Goal: Transaction & Acquisition: Book appointment/travel/reservation

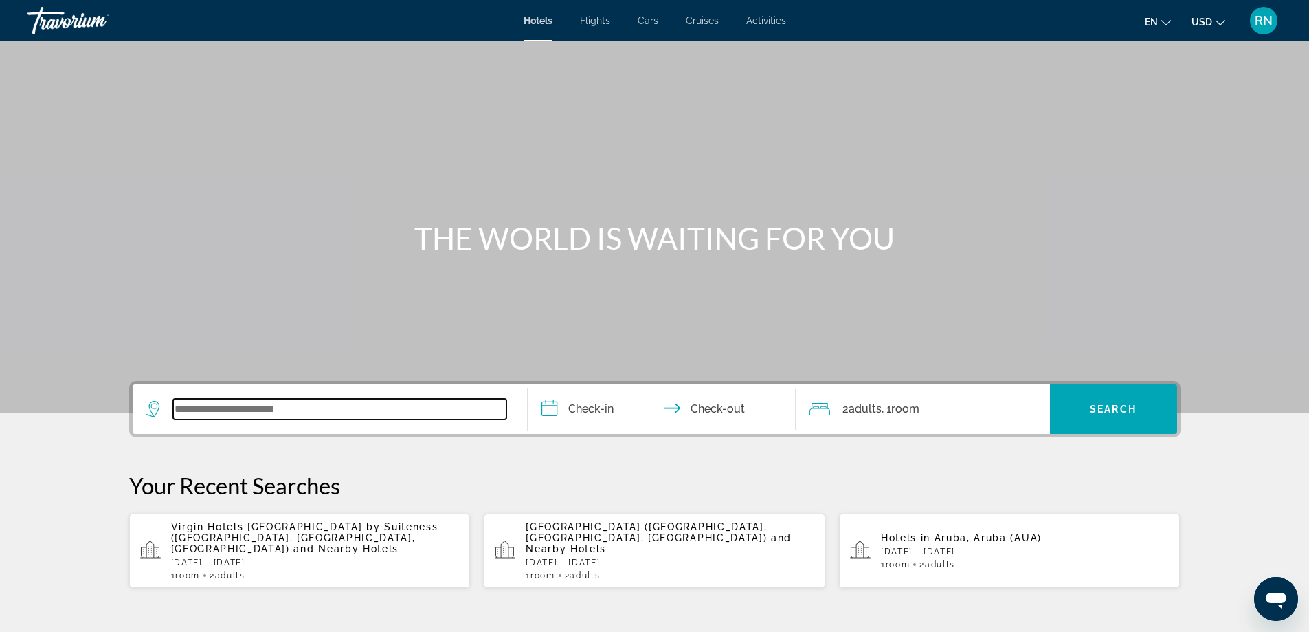
click at [309, 407] on input "Search widget" at bounding box center [339, 409] width 333 height 21
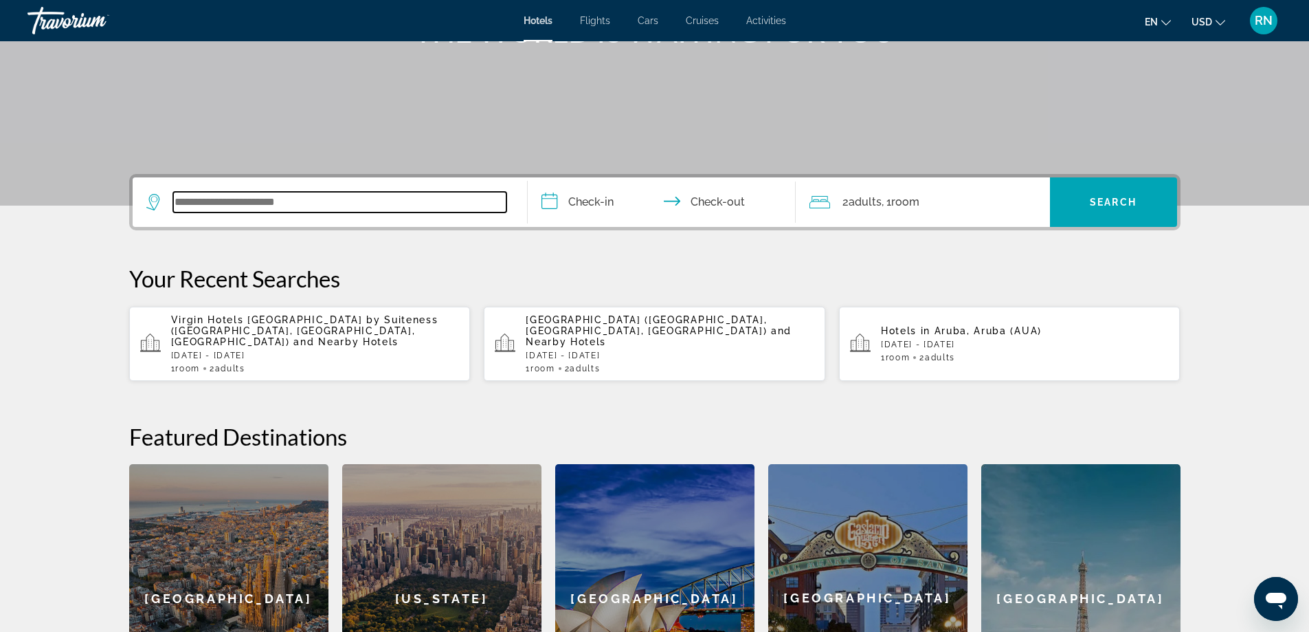
scroll to position [336, 0]
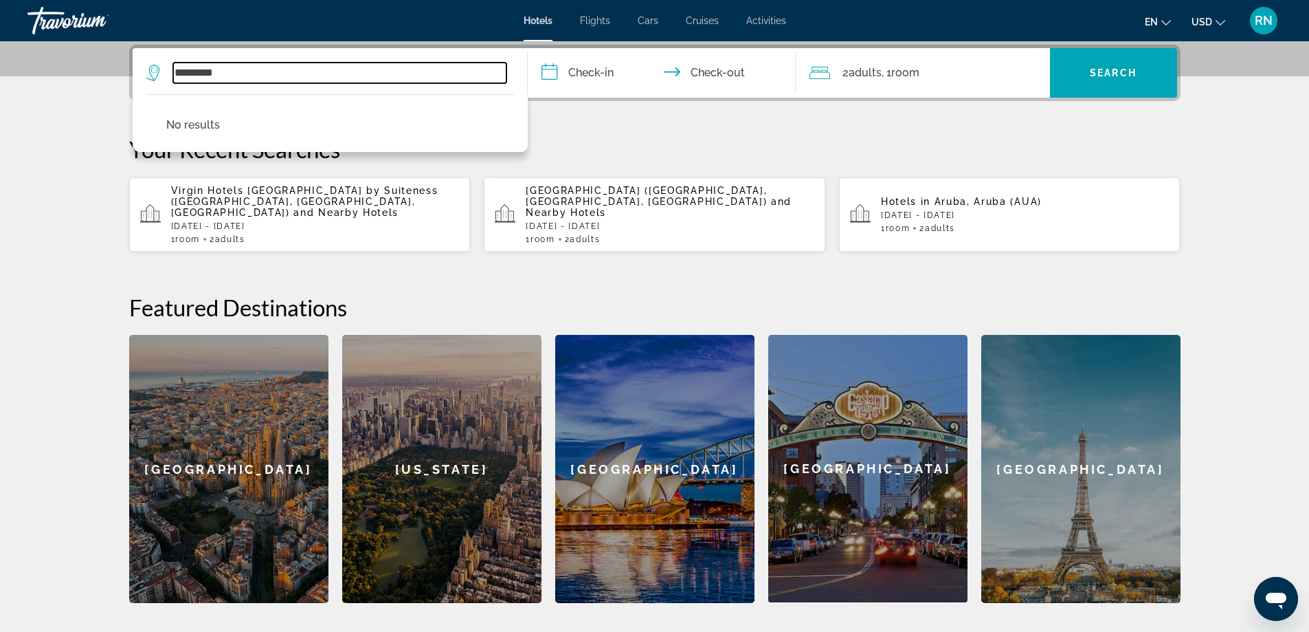
click at [206, 67] on input "*********" at bounding box center [339, 73] width 333 height 21
click at [203, 66] on input "*********" at bounding box center [339, 73] width 333 height 21
click at [241, 69] on input "**********" at bounding box center [339, 73] width 333 height 21
drag, startPoint x: 296, startPoint y: 78, endPoint x: 0, endPoint y: 99, distance: 296.2
click at [0, 99] on section "**********" at bounding box center [654, 133] width 1309 height 939
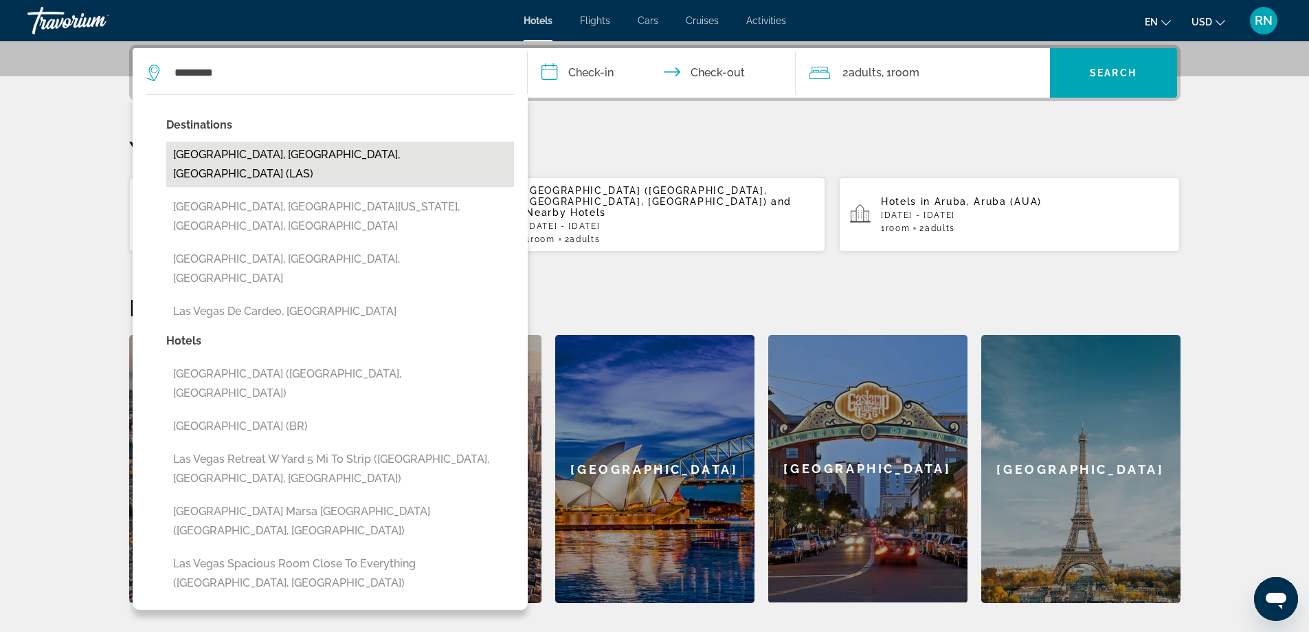
click at [283, 162] on button "[GEOGRAPHIC_DATA], [GEOGRAPHIC_DATA], [GEOGRAPHIC_DATA] (LAS)" at bounding box center [340, 164] width 348 height 45
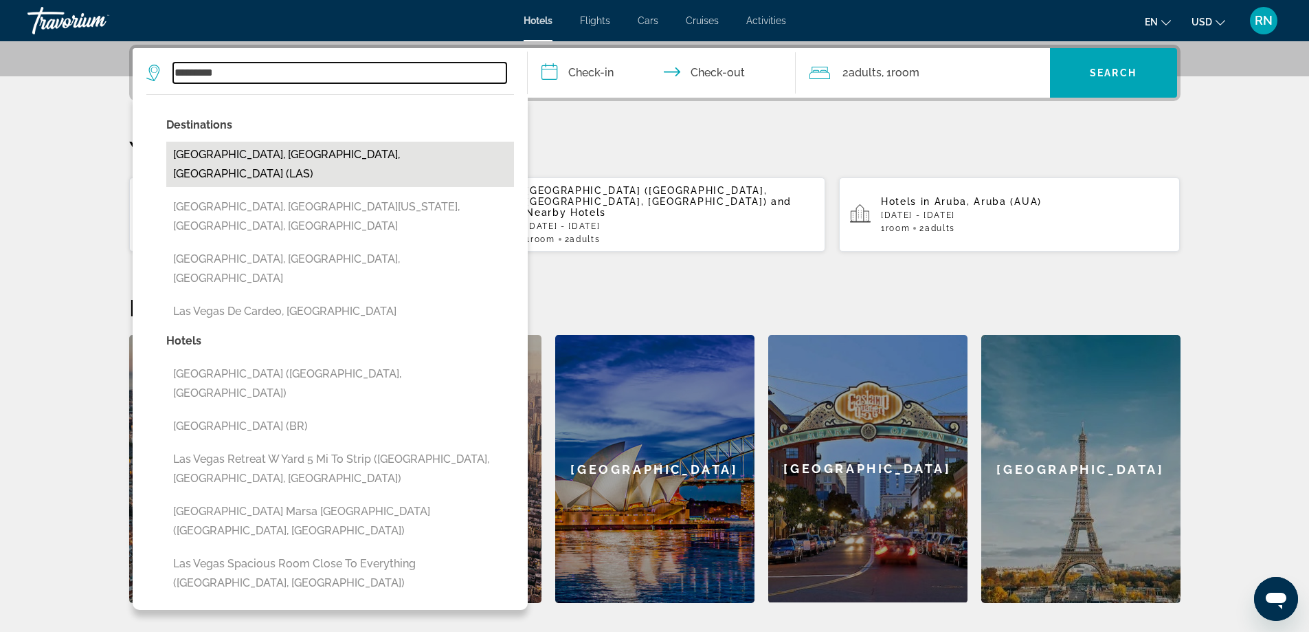
type input "**********"
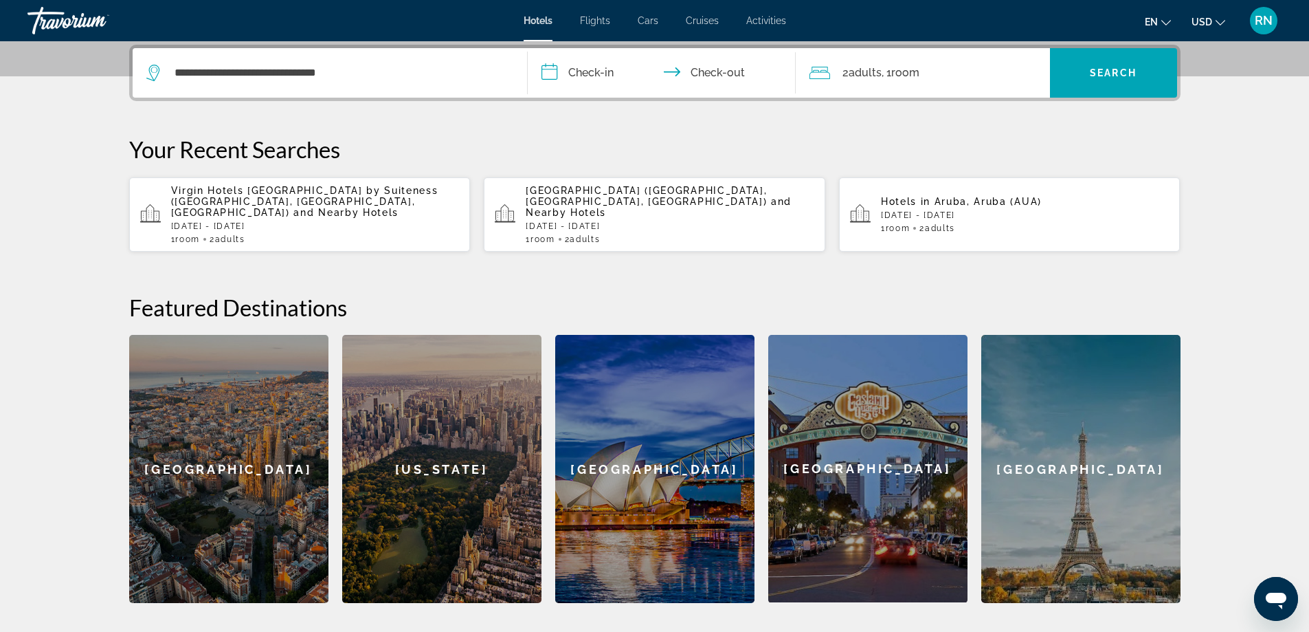
click at [609, 82] on input "**********" at bounding box center [665, 75] width 274 height 54
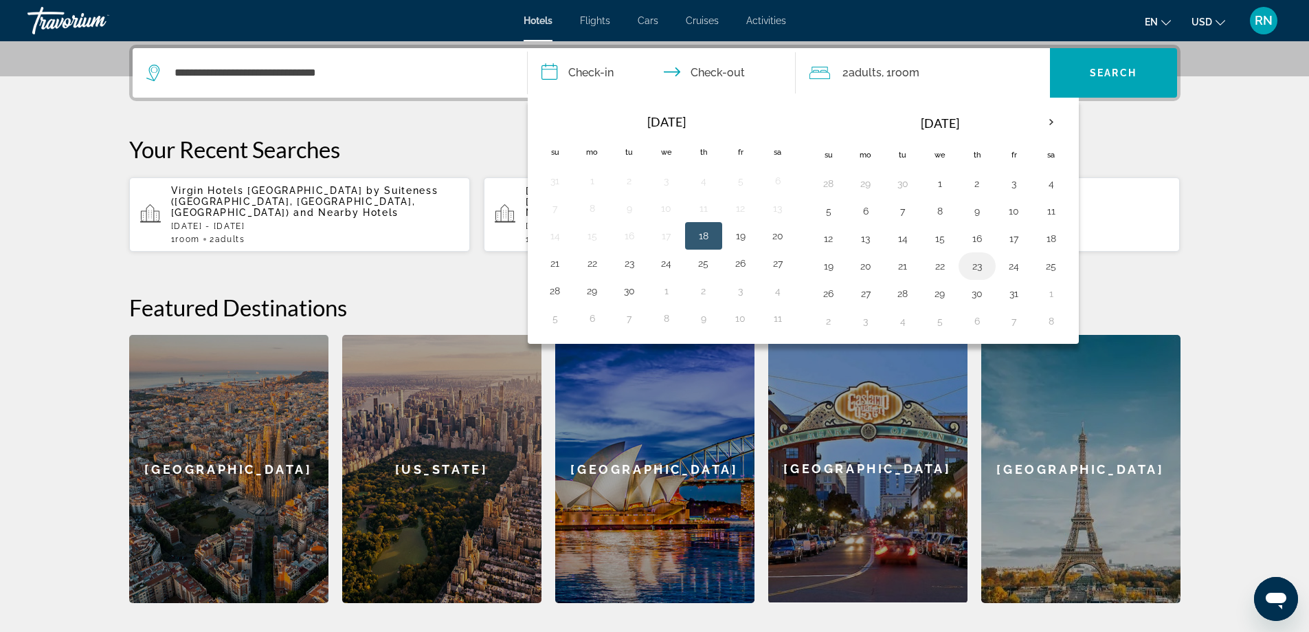
click at [979, 260] on button "23" at bounding box center [977, 265] width 22 height 19
click at [819, 298] on button "26" at bounding box center [829, 293] width 22 height 19
type input "**********"
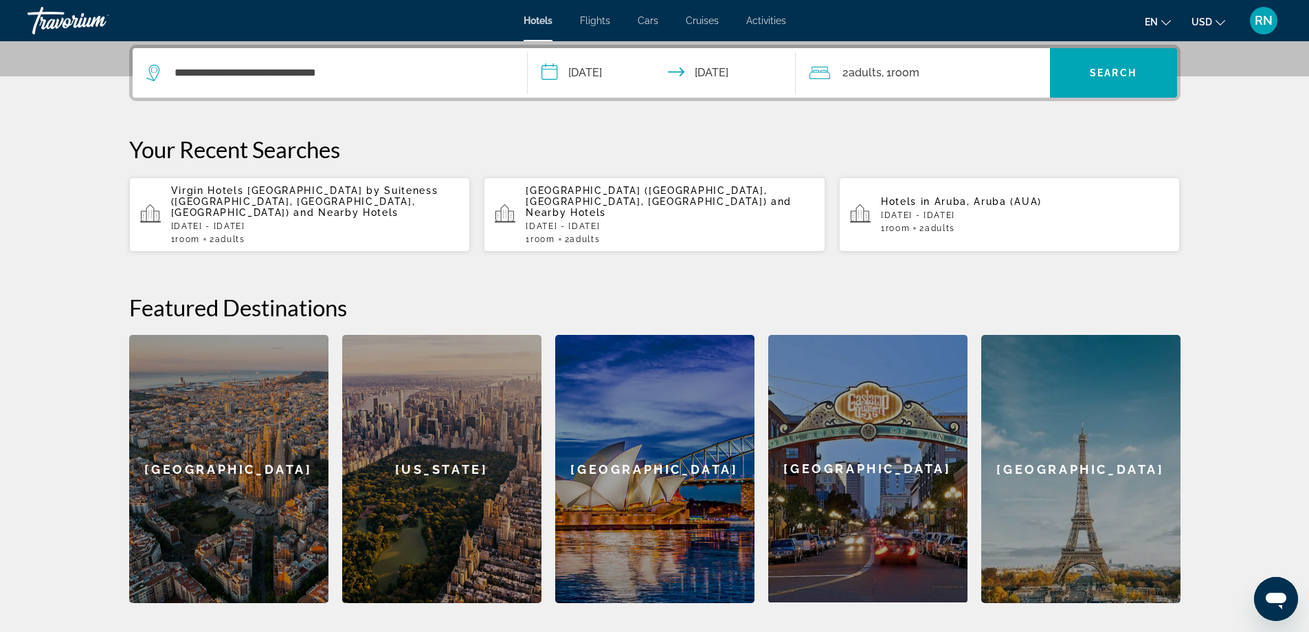
click at [1167, 98] on div "**********" at bounding box center [654, 73] width 1051 height 56
click at [1139, 76] on span "Search widget" at bounding box center [1113, 72] width 127 height 33
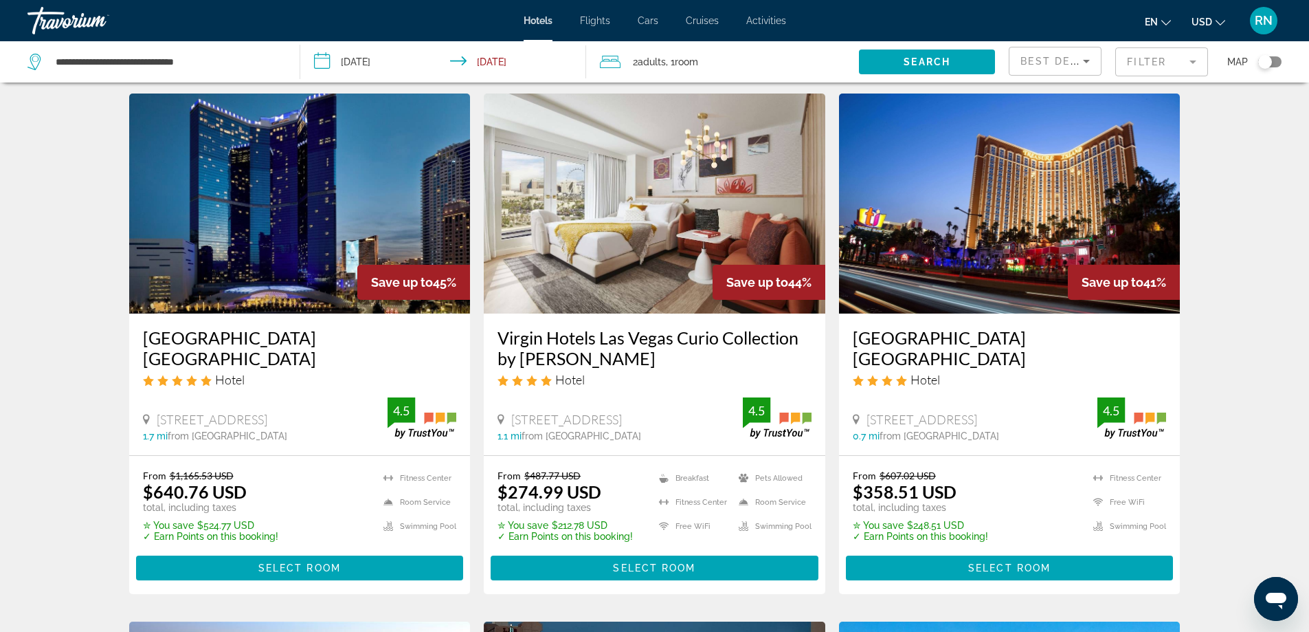
scroll to position [619, 0]
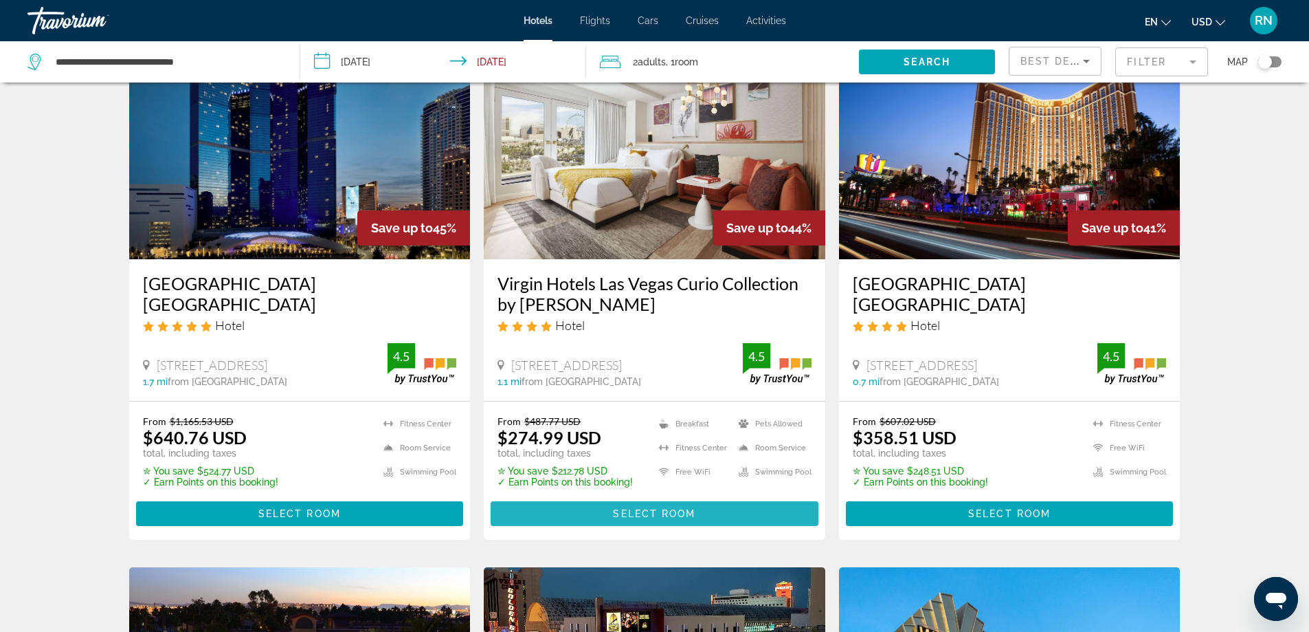
click at [672, 503] on span "Main content" at bounding box center [655, 513] width 328 height 33
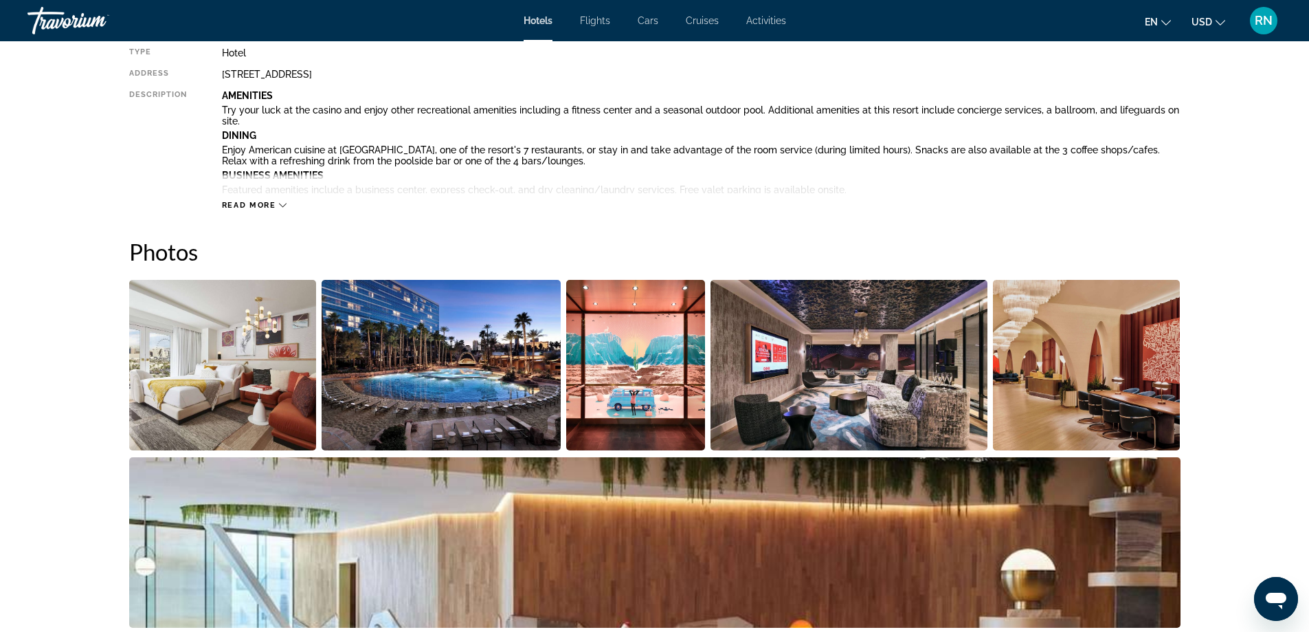
scroll to position [401, 0]
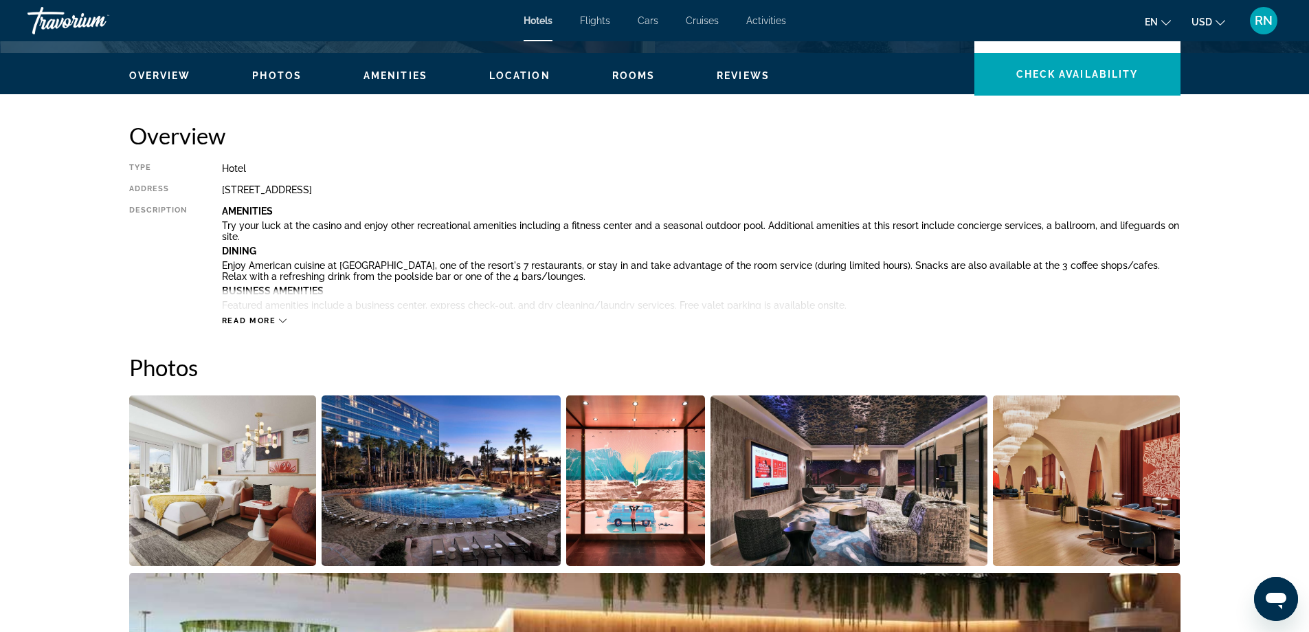
click at [261, 322] on span "Read more" at bounding box center [249, 320] width 54 height 9
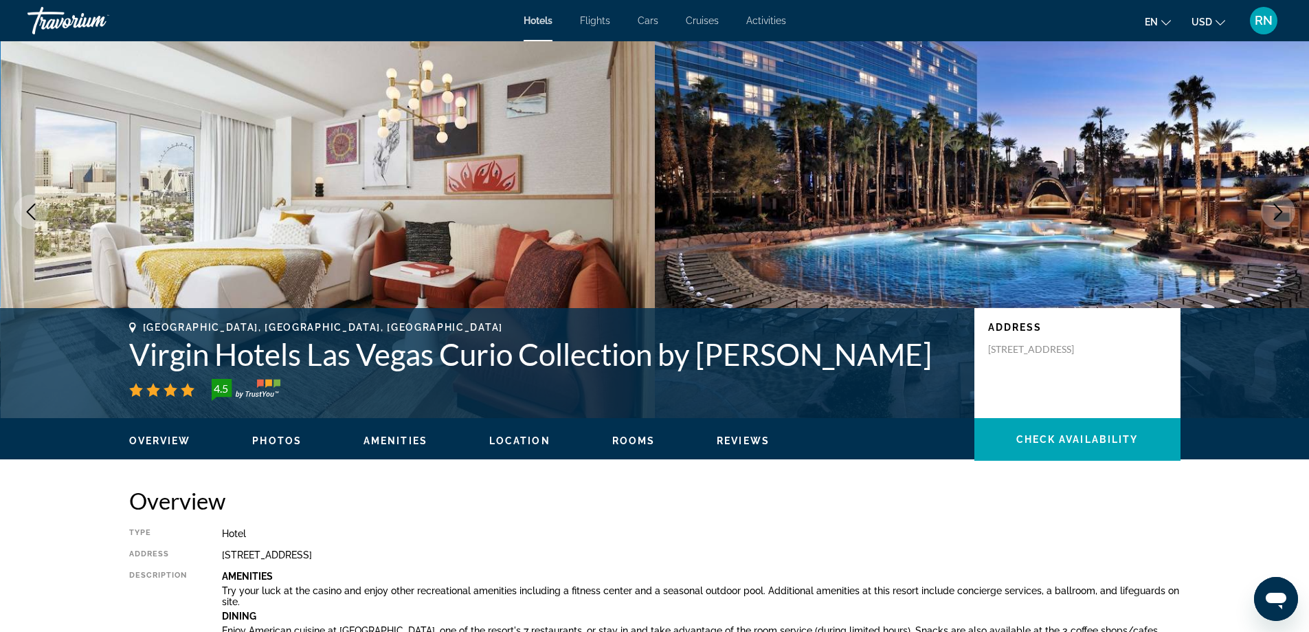
scroll to position [0, 0]
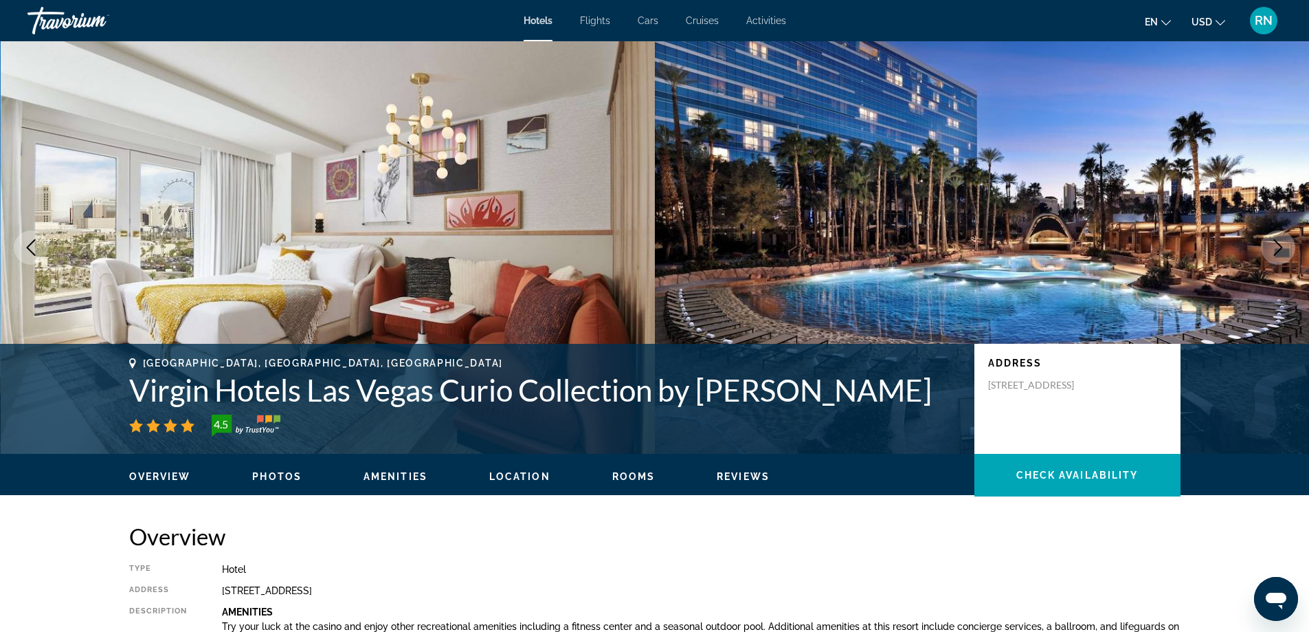
click at [531, 29] on div "Hotels Flights Cars Cruises Activities Hotels Flights Cars Cruises Activities e…" at bounding box center [654, 21] width 1309 height 36
click at [539, 13] on div "Hotels Flights Cars Cruises Activities Hotels Flights Cars Cruises Activities e…" at bounding box center [654, 21] width 1309 height 36
click at [53, 18] on div "Travorium" at bounding box center [95, 21] width 137 height 36
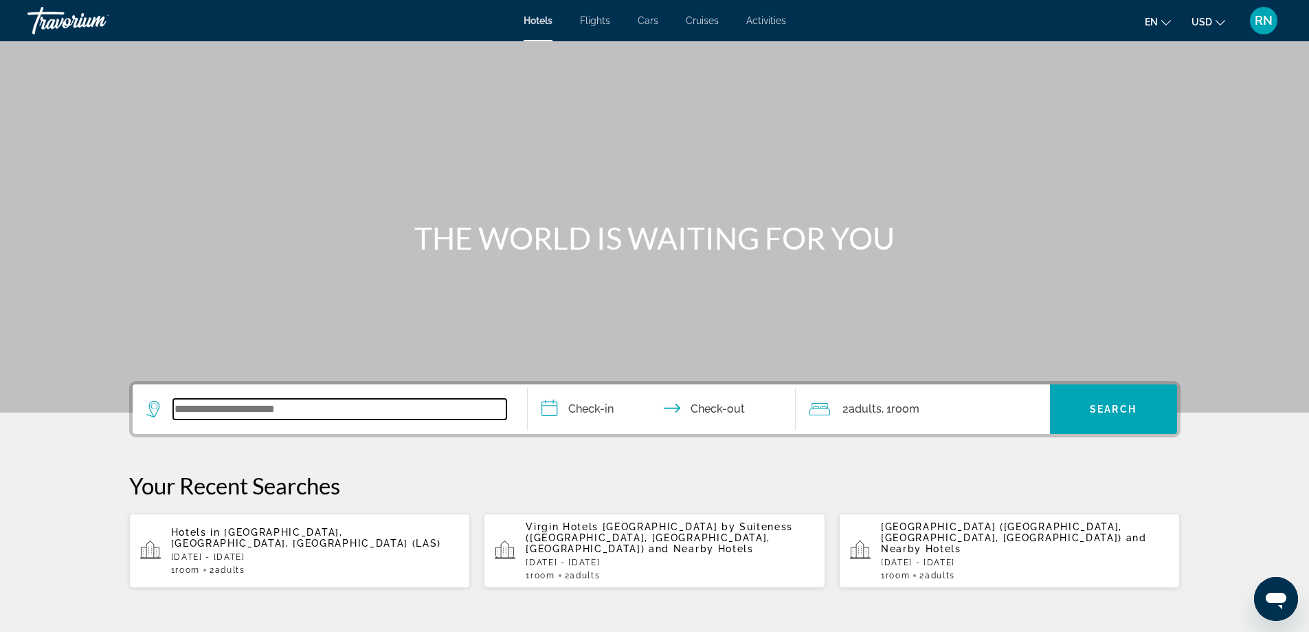
click at [353, 406] on input "Search widget" at bounding box center [339, 409] width 333 height 21
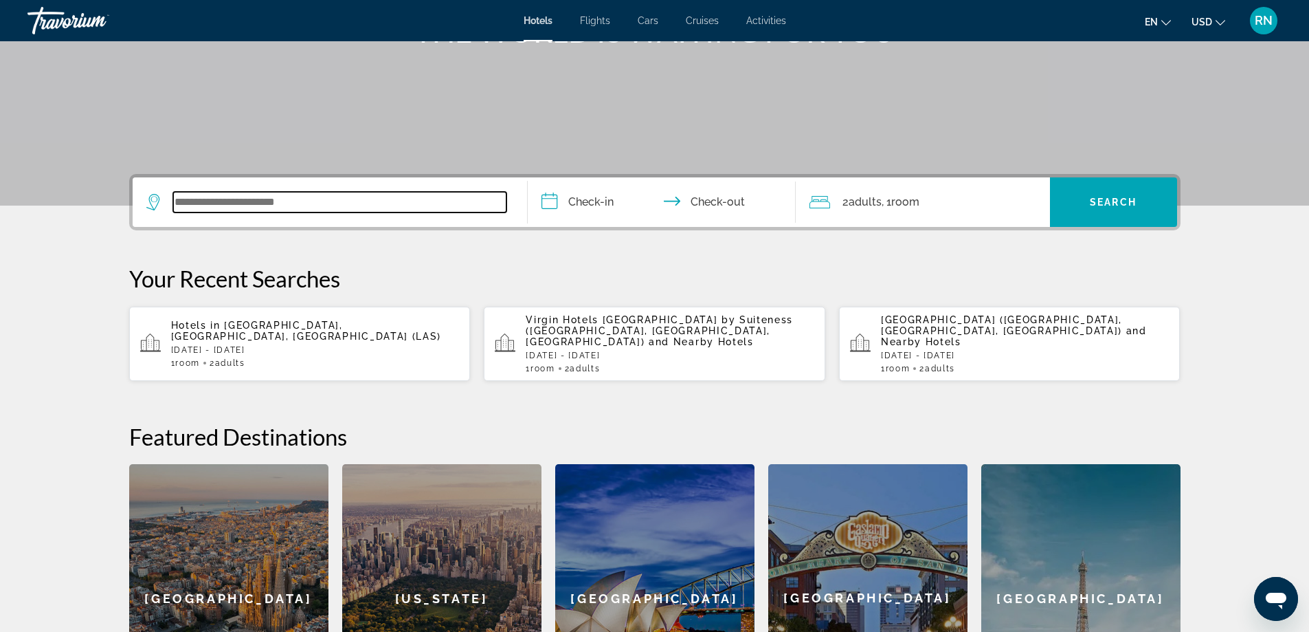
scroll to position [336, 0]
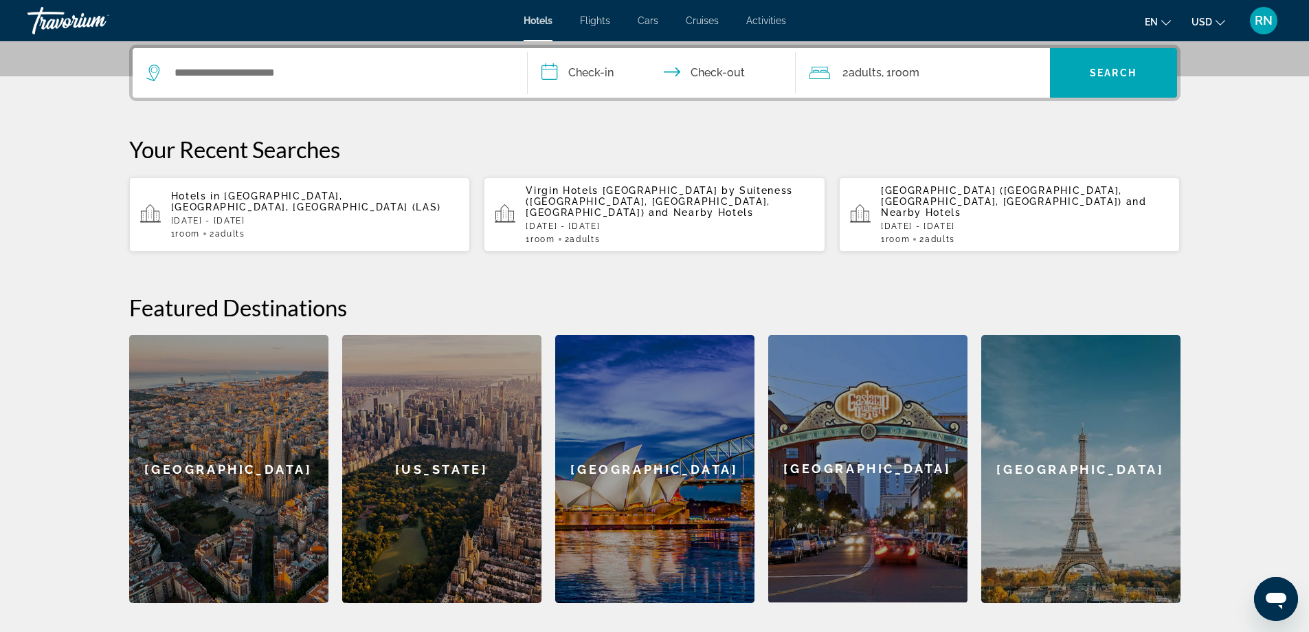
click at [287, 197] on span "[GEOGRAPHIC_DATA], [GEOGRAPHIC_DATA], [GEOGRAPHIC_DATA] (LAS)" at bounding box center [306, 201] width 271 height 22
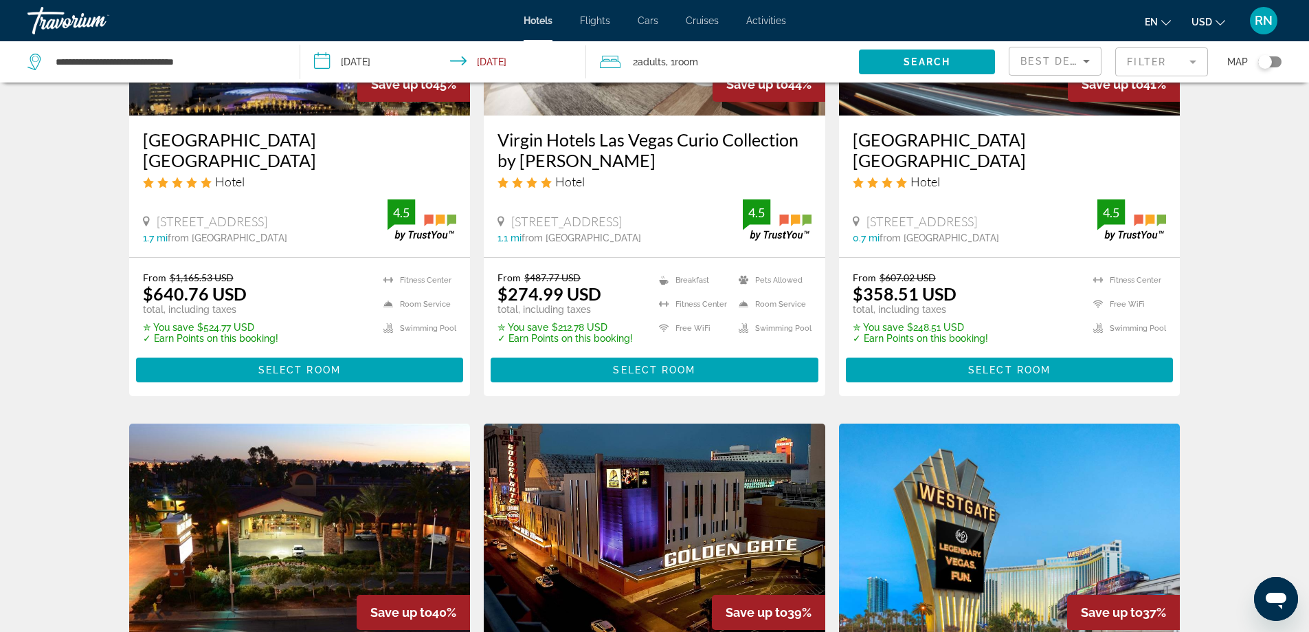
scroll to position [756, 0]
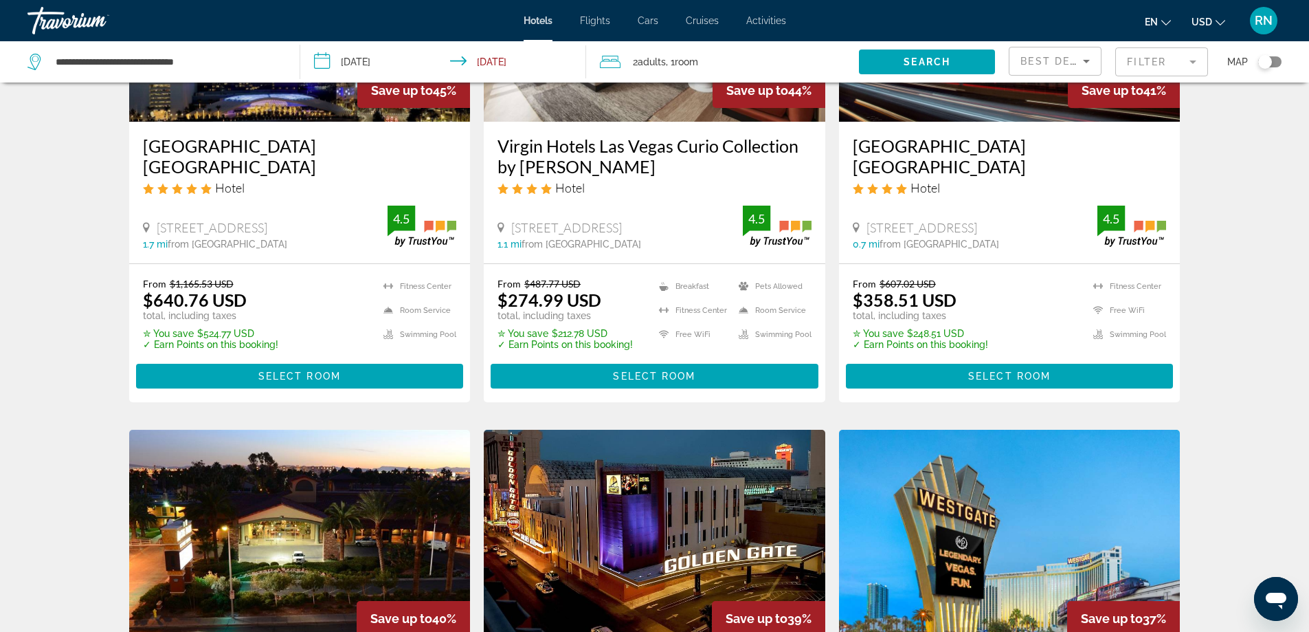
click at [1129, 56] on mat-form-field "Filter" at bounding box center [1161, 61] width 93 height 29
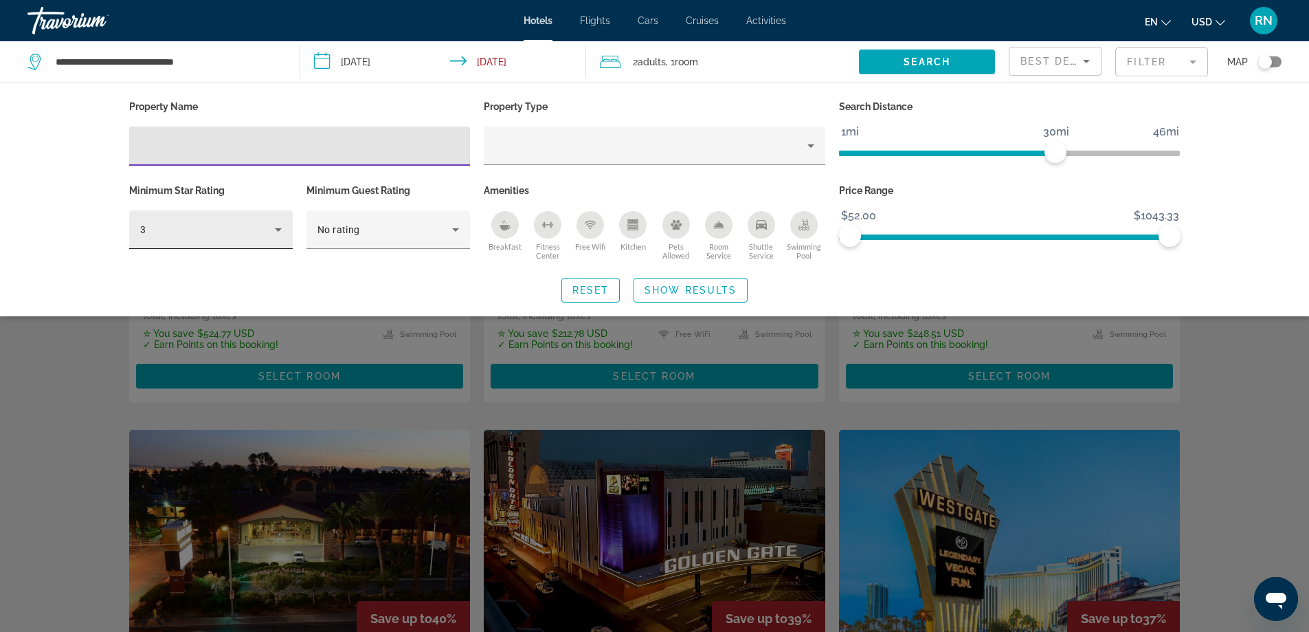
click at [206, 219] on div "3" at bounding box center [211, 229] width 142 height 38
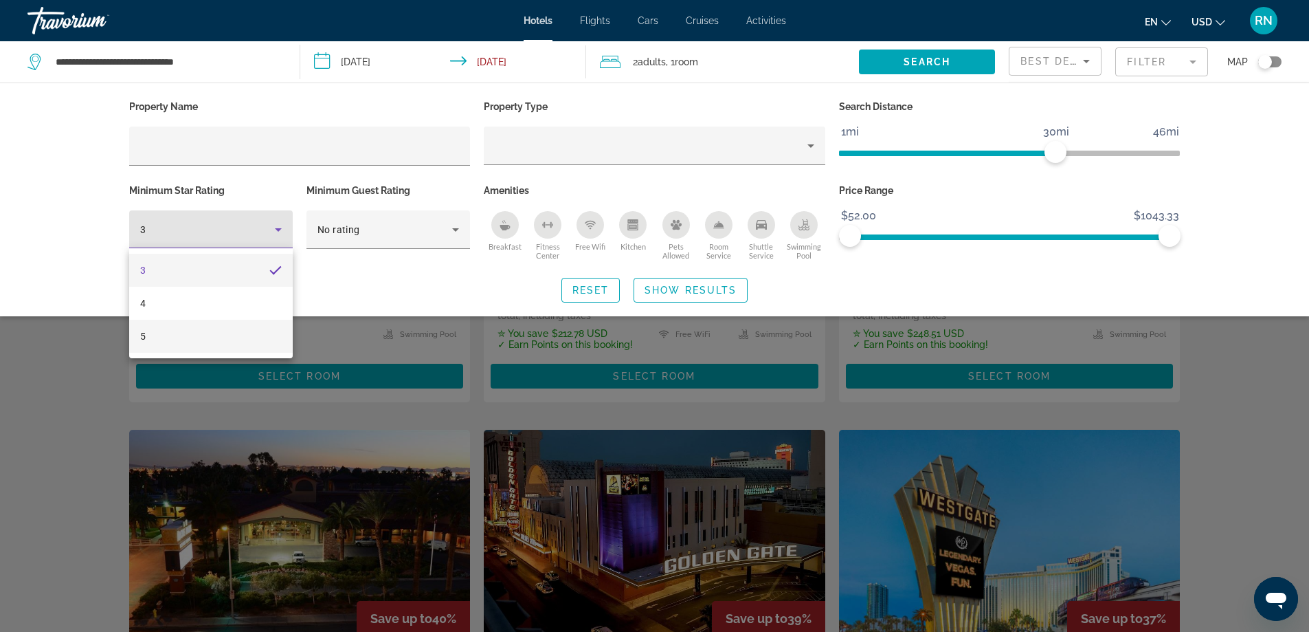
drag, startPoint x: 175, startPoint y: 342, endPoint x: 184, endPoint y: 344, distance: 9.8
click at [175, 342] on mat-option "5" at bounding box center [211, 336] width 164 height 33
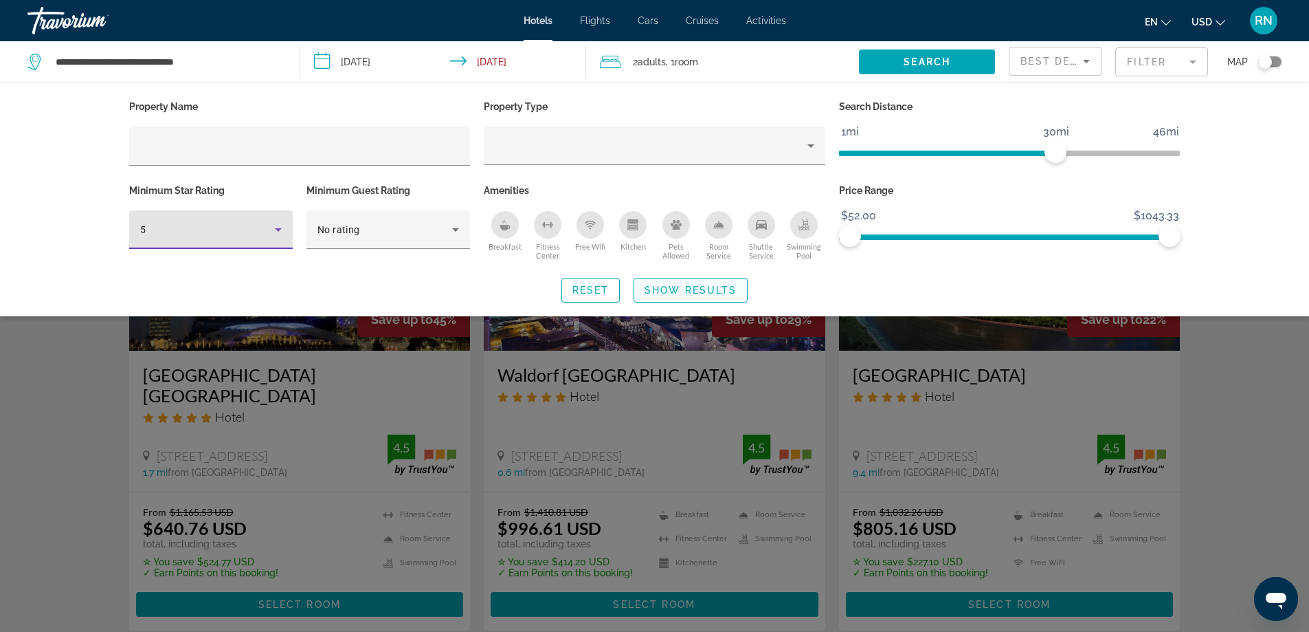
click at [663, 285] on span "Show Results" at bounding box center [691, 290] width 92 height 11
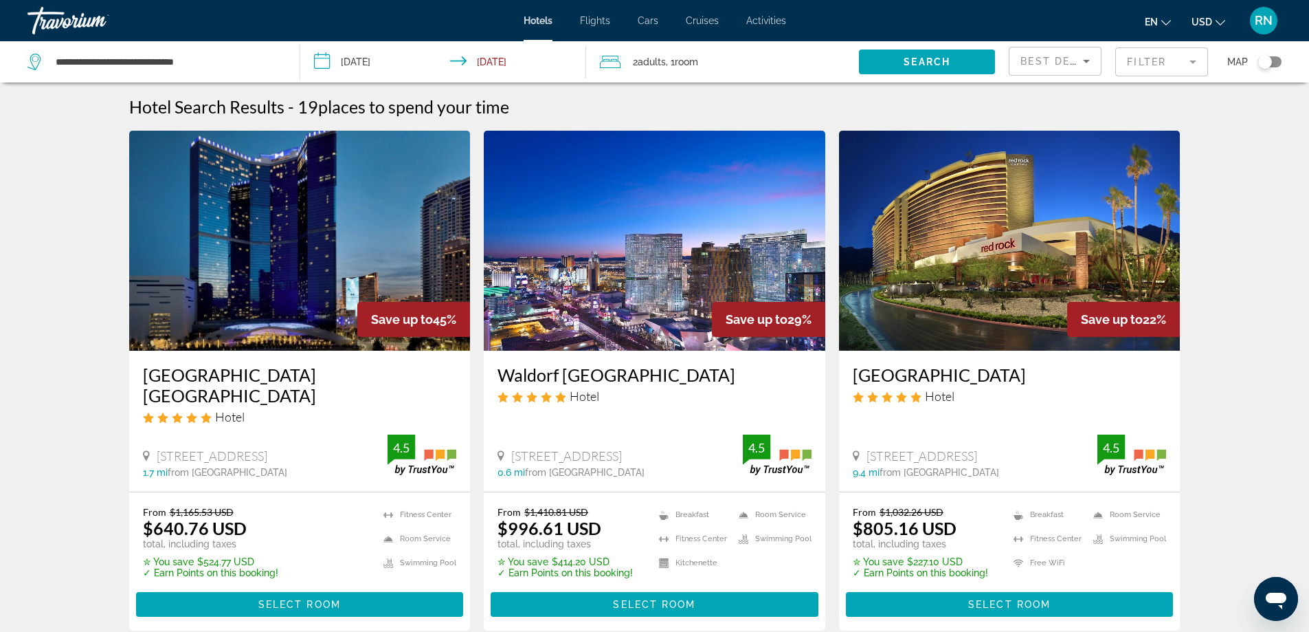
click at [287, 298] on img "Main content" at bounding box center [300, 241] width 342 height 220
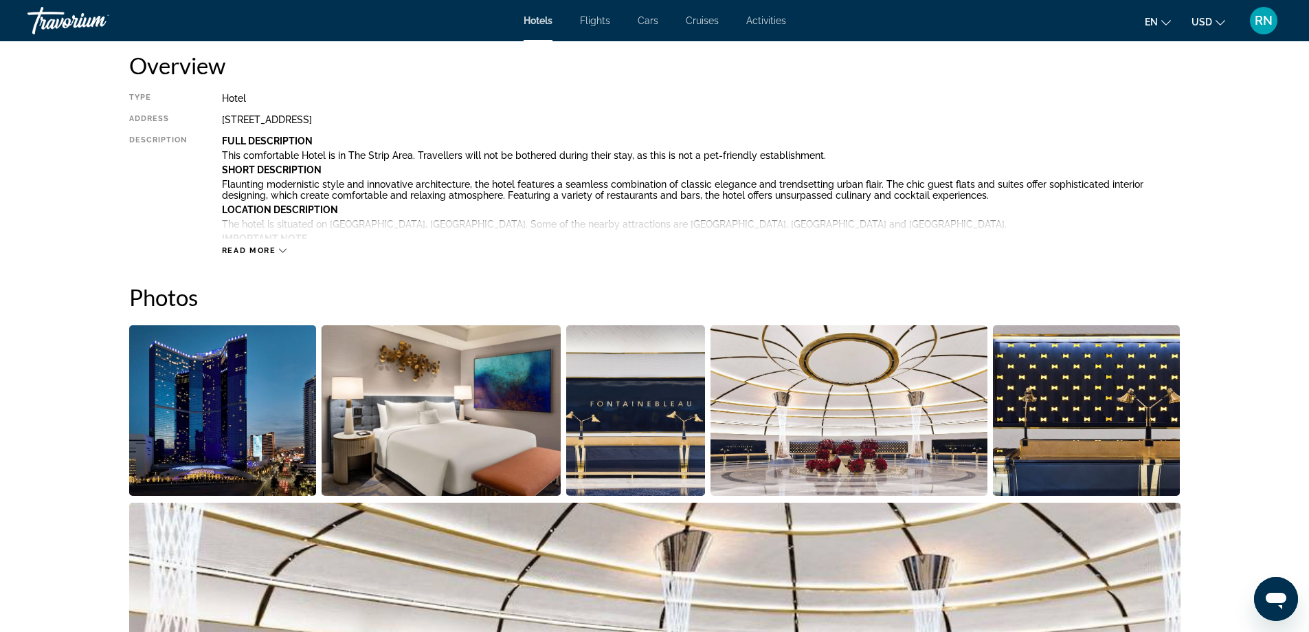
scroll to position [687, 0]
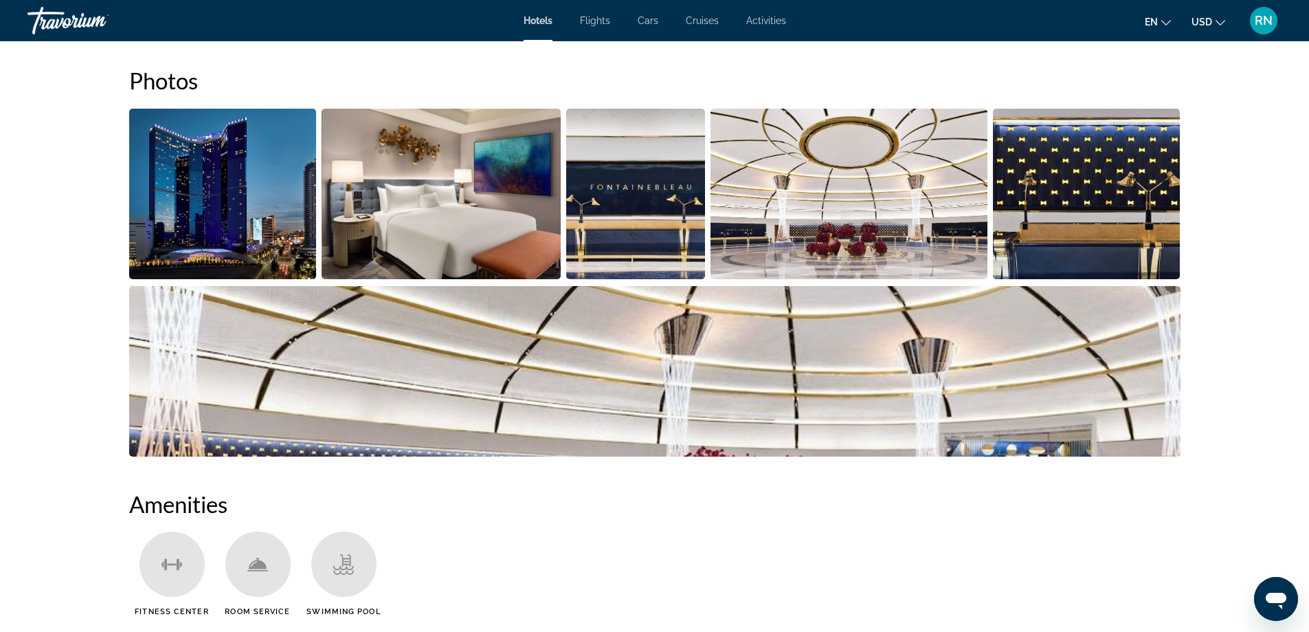
click at [447, 214] on img "Open full-screen image slider" at bounding box center [441, 194] width 239 height 170
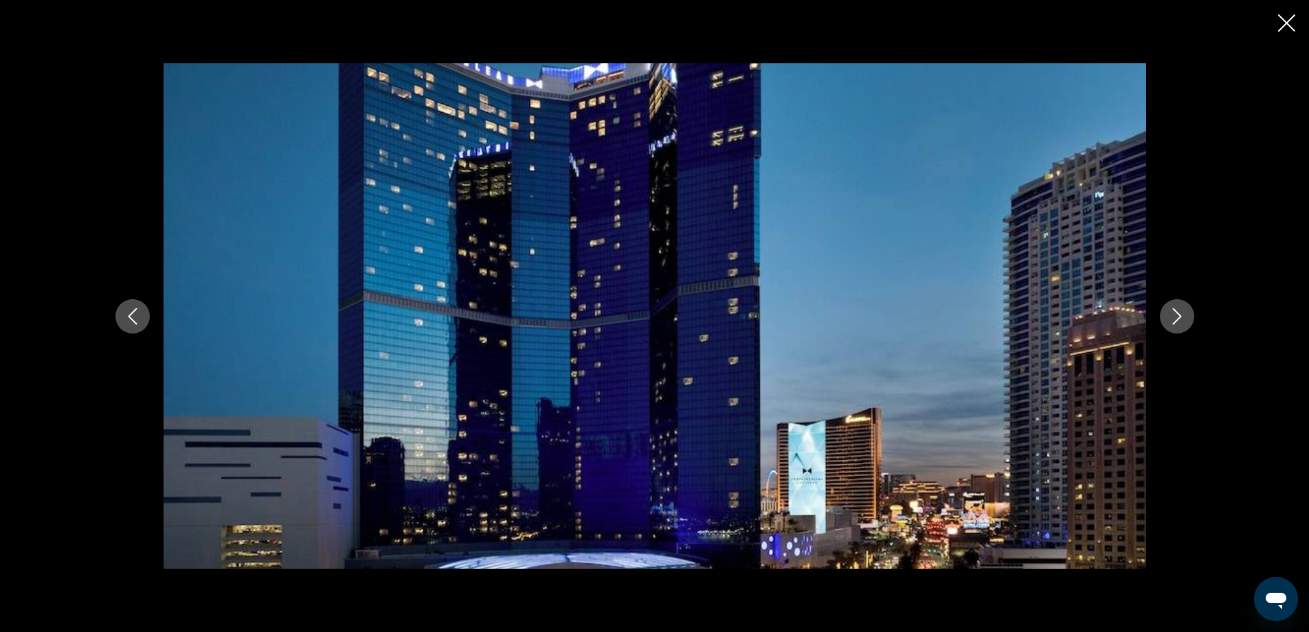
click at [1165, 312] on button "Next image" at bounding box center [1177, 316] width 34 height 34
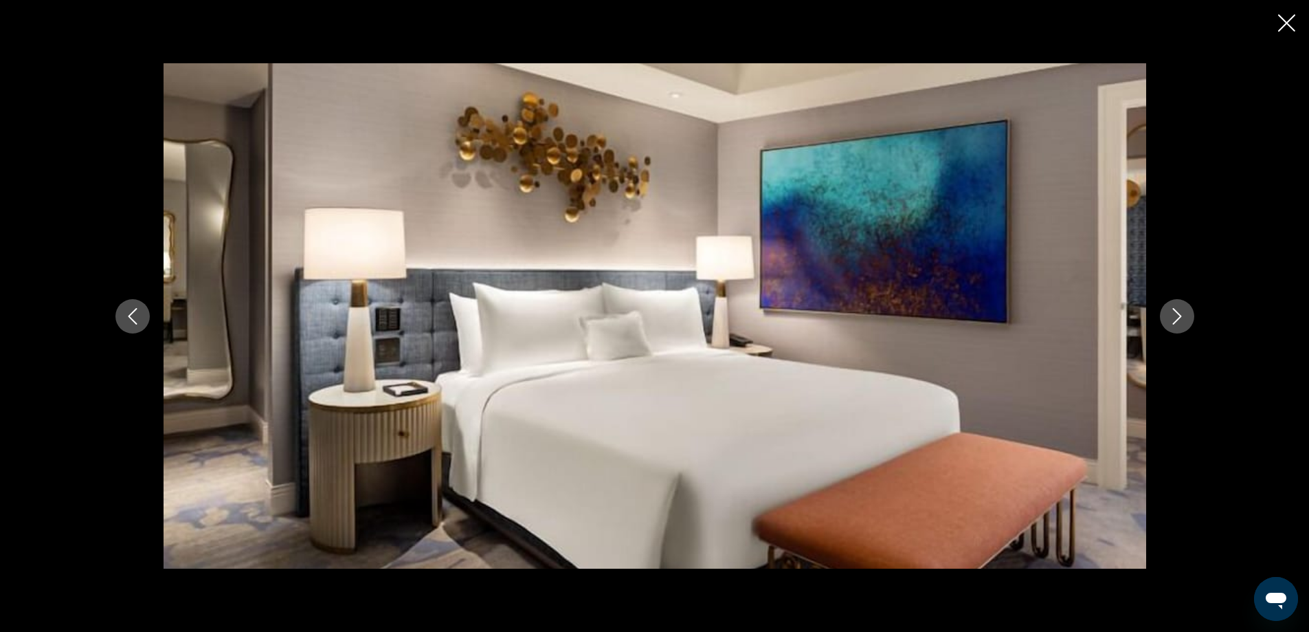
click at [1165, 312] on button "Next image" at bounding box center [1177, 316] width 34 height 34
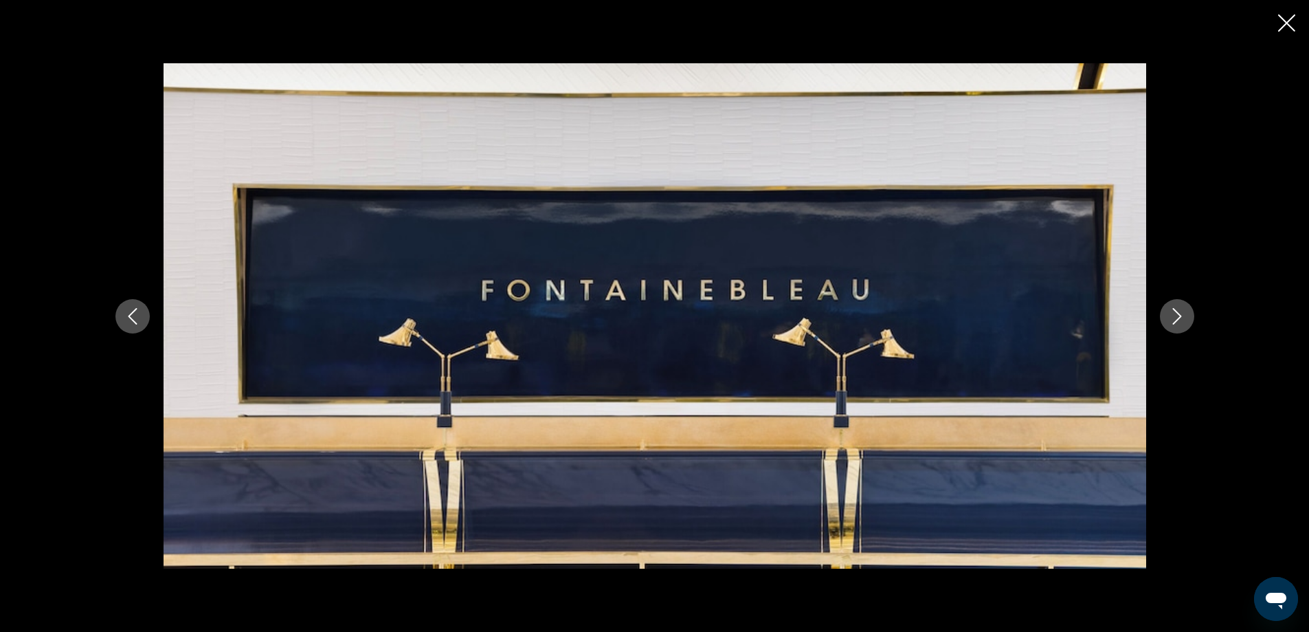
click at [1165, 312] on button "Next image" at bounding box center [1177, 316] width 34 height 34
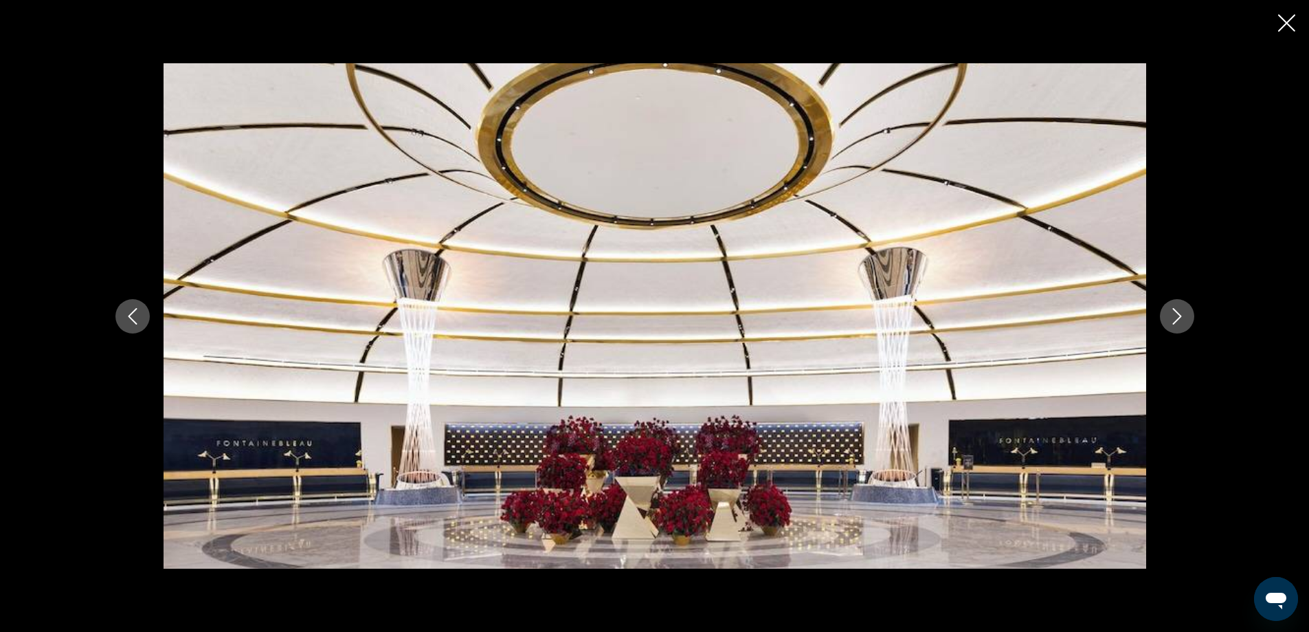
click at [1165, 312] on button "Next image" at bounding box center [1177, 316] width 34 height 34
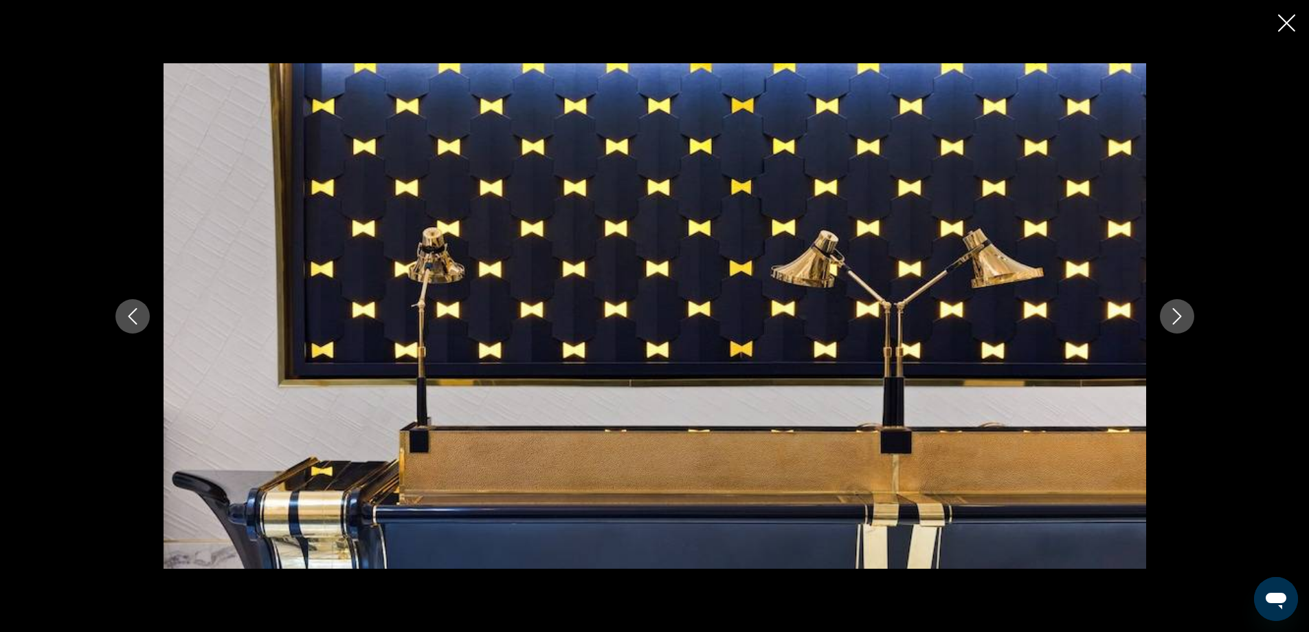
click at [1165, 312] on button "Next image" at bounding box center [1177, 316] width 34 height 34
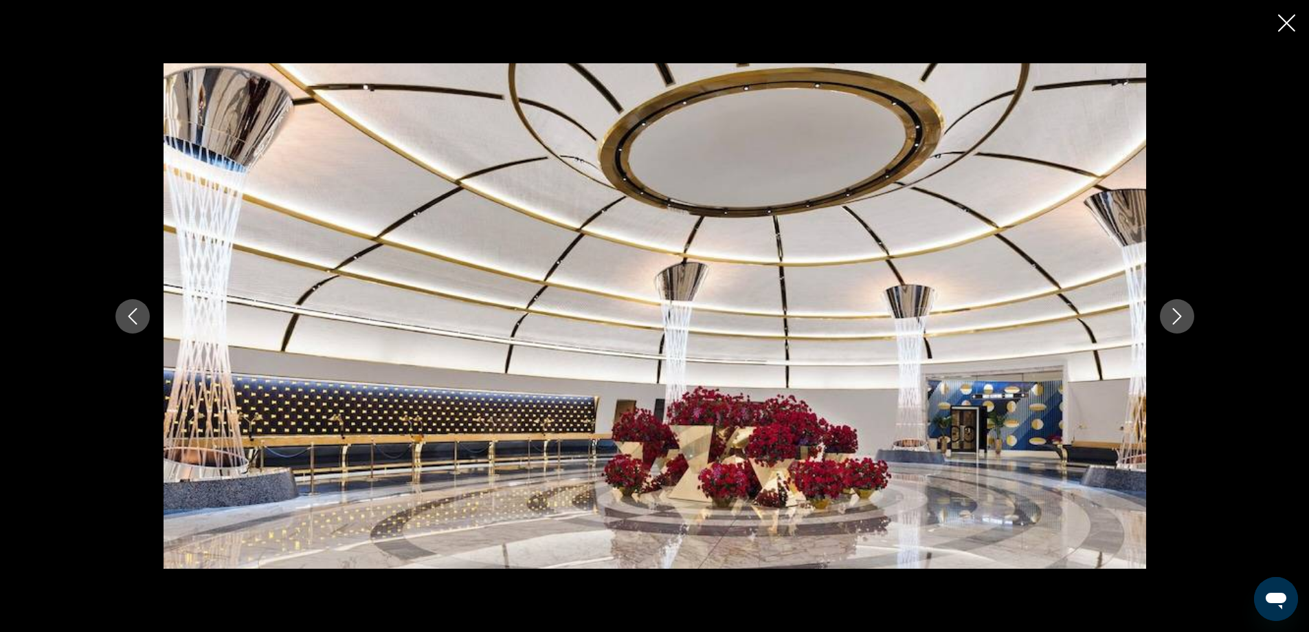
click at [1165, 312] on button "Next image" at bounding box center [1177, 316] width 34 height 34
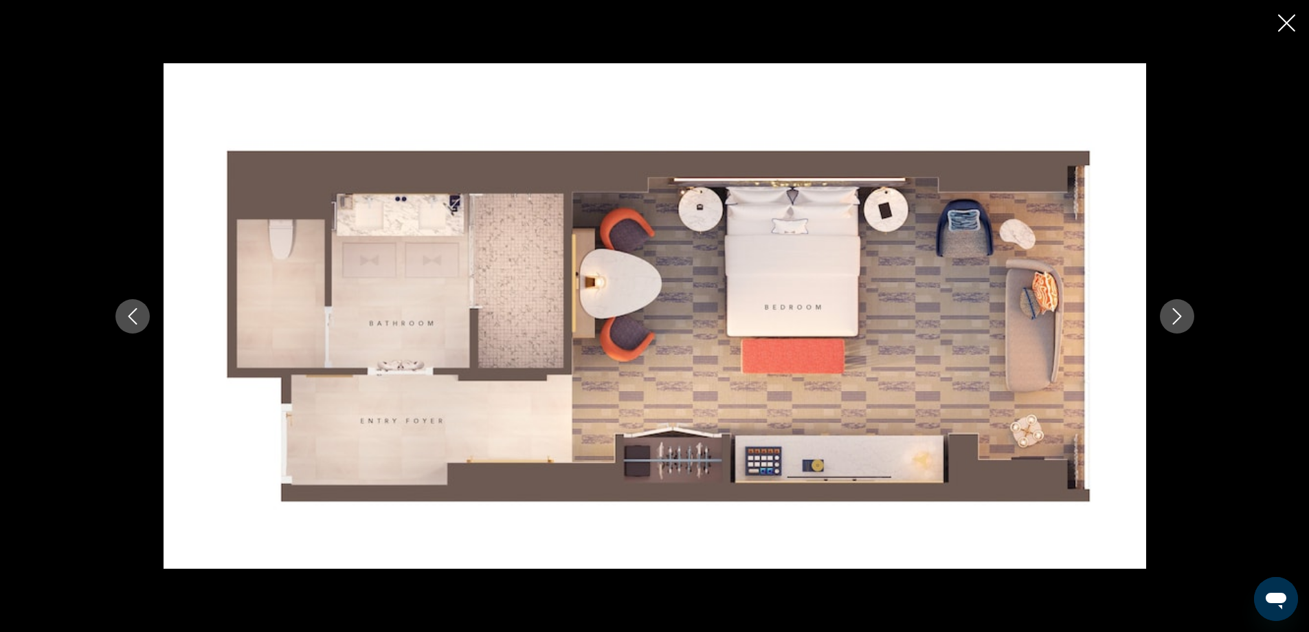
click at [1165, 312] on button "Next image" at bounding box center [1177, 316] width 34 height 34
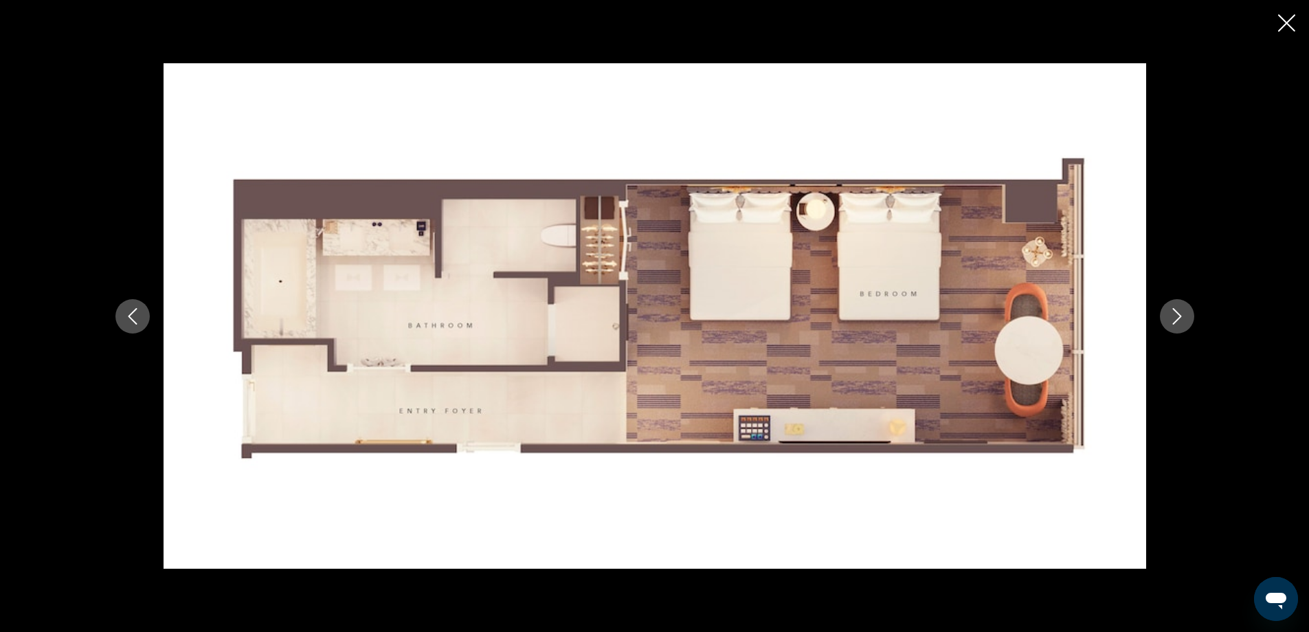
click at [1165, 312] on button "Next image" at bounding box center [1177, 316] width 34 height 34
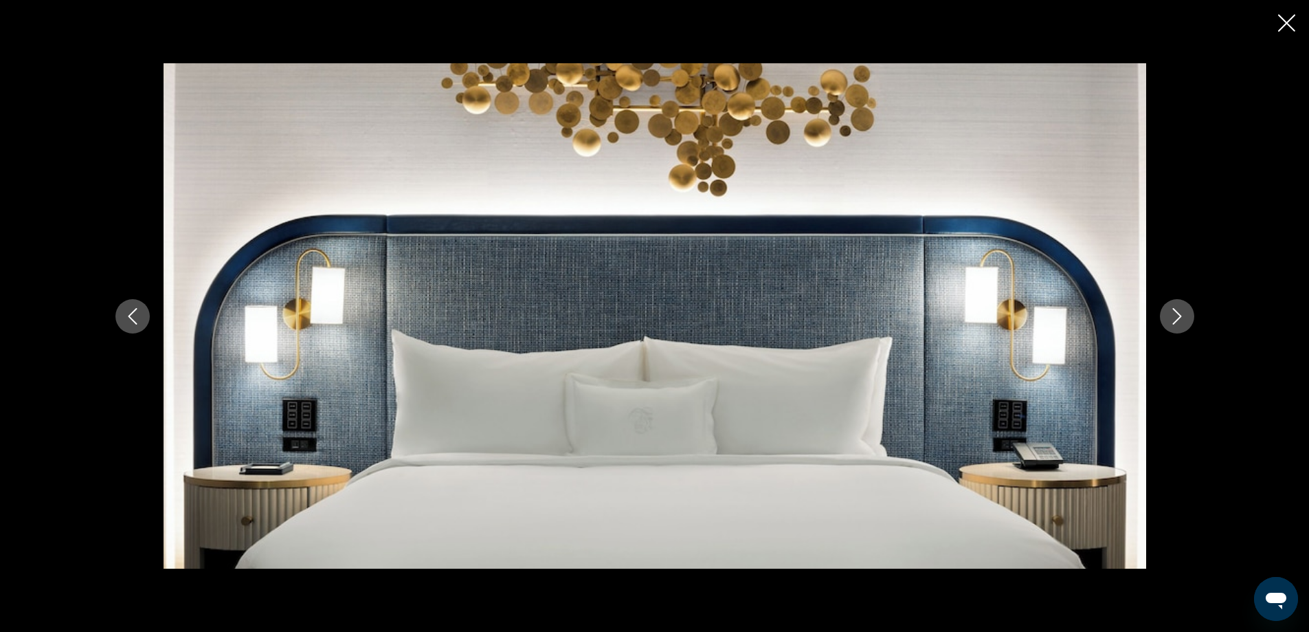
click at [1165, 312] on button "Next image" at bounding box center [1177, 316] width 34 height 34
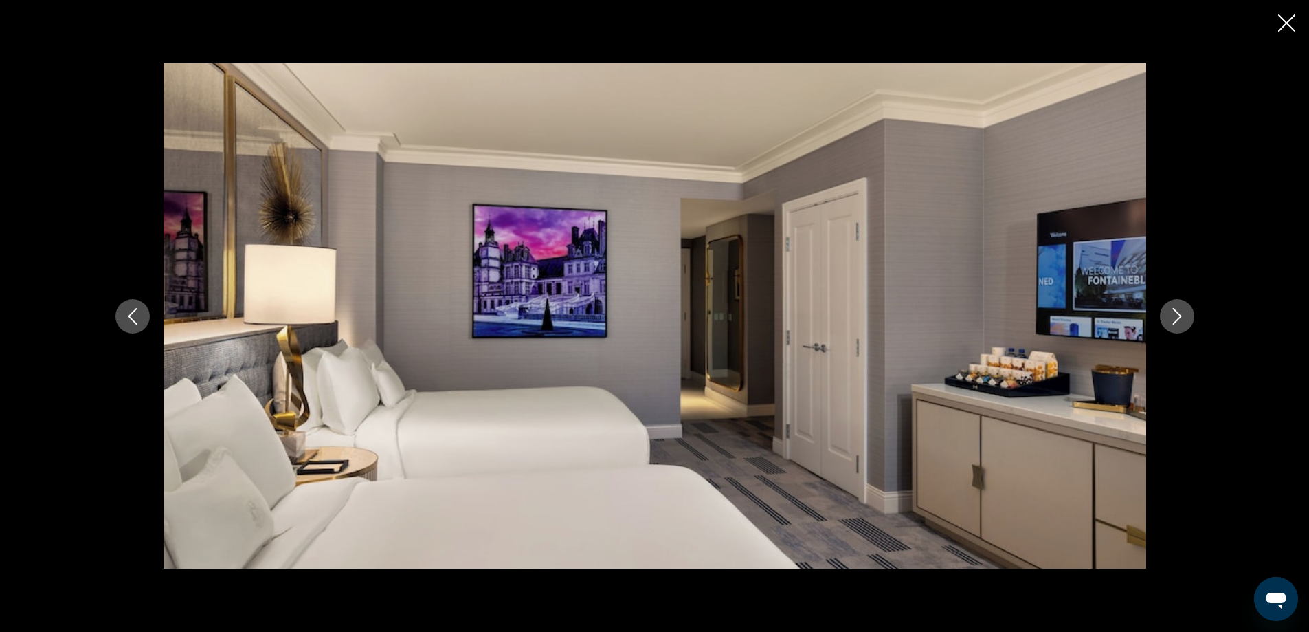
click at [1165, 312] on button "Next image" at bounding box center [1177, 316] width 34 height 34
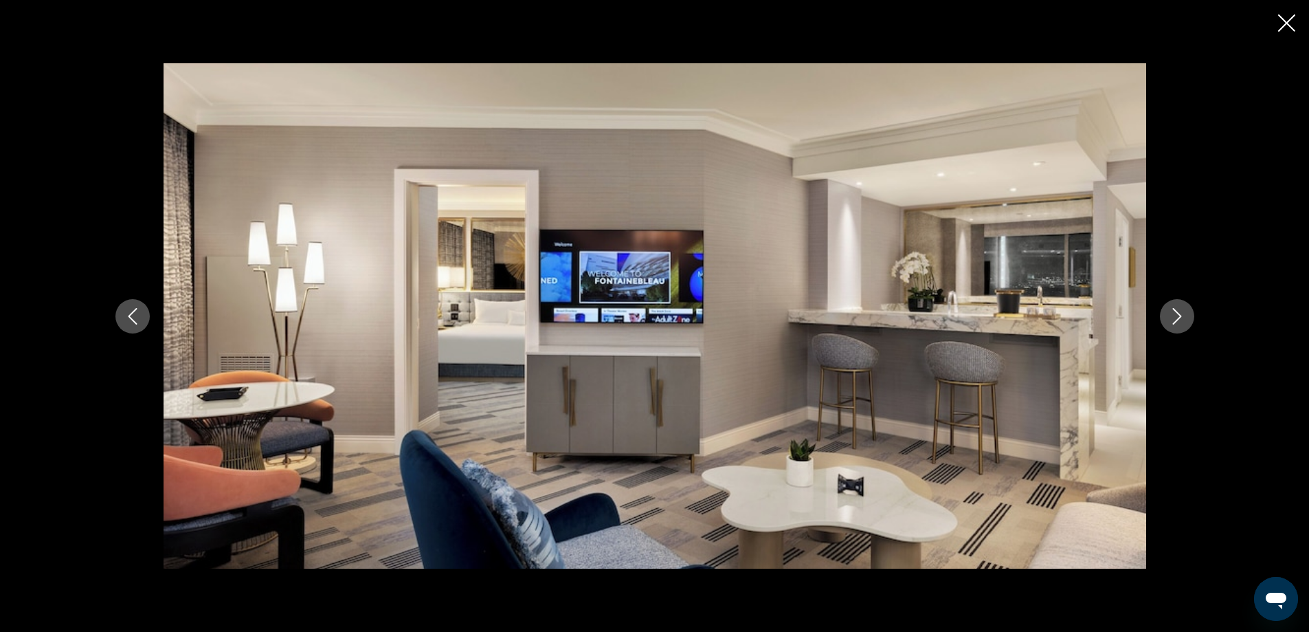
click at [1165, 312] on button "Next image" at bounding box center [1177, 316] width 34 height 34
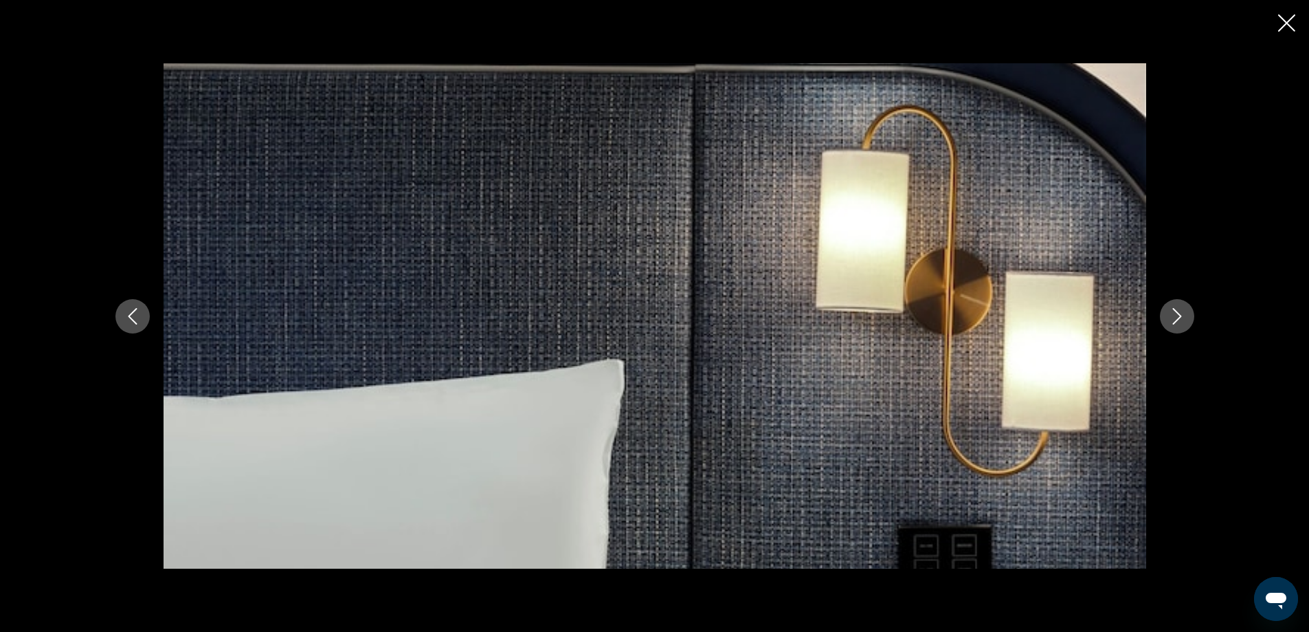
click at [1165, 312] on button "Next image" at bounding box center [1177, 316] width 34 height 34
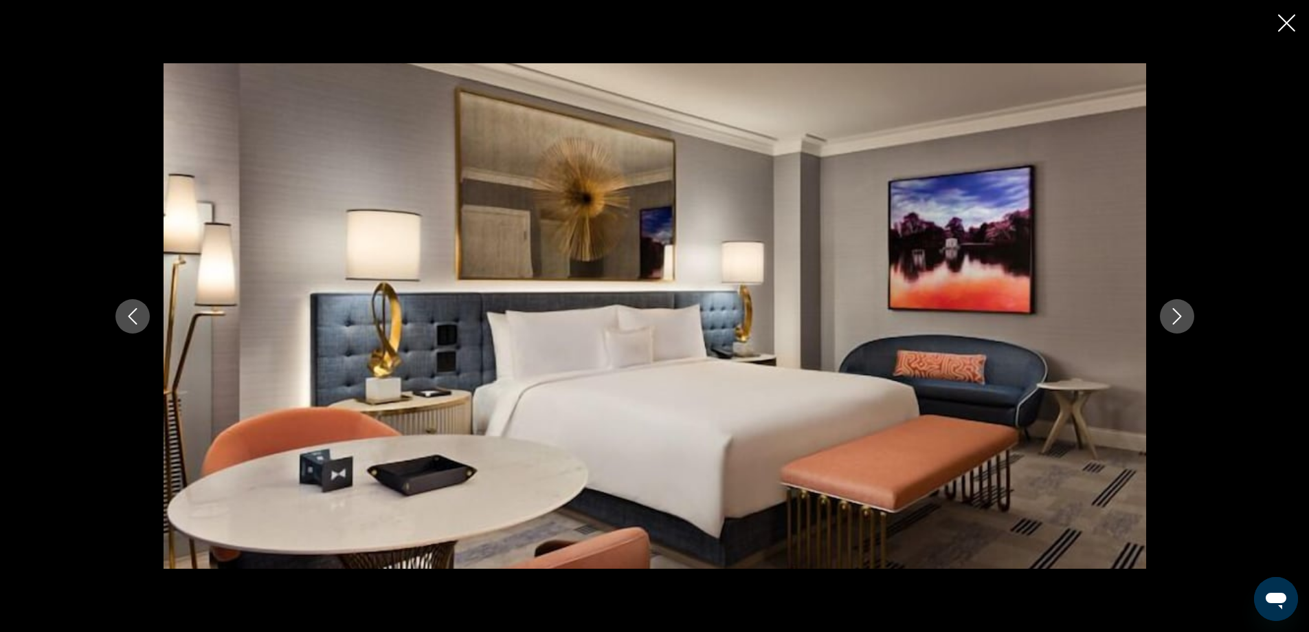
click at [1165, 312] on button "Next image" at bounding box center [1177, 316] width 34 height 34
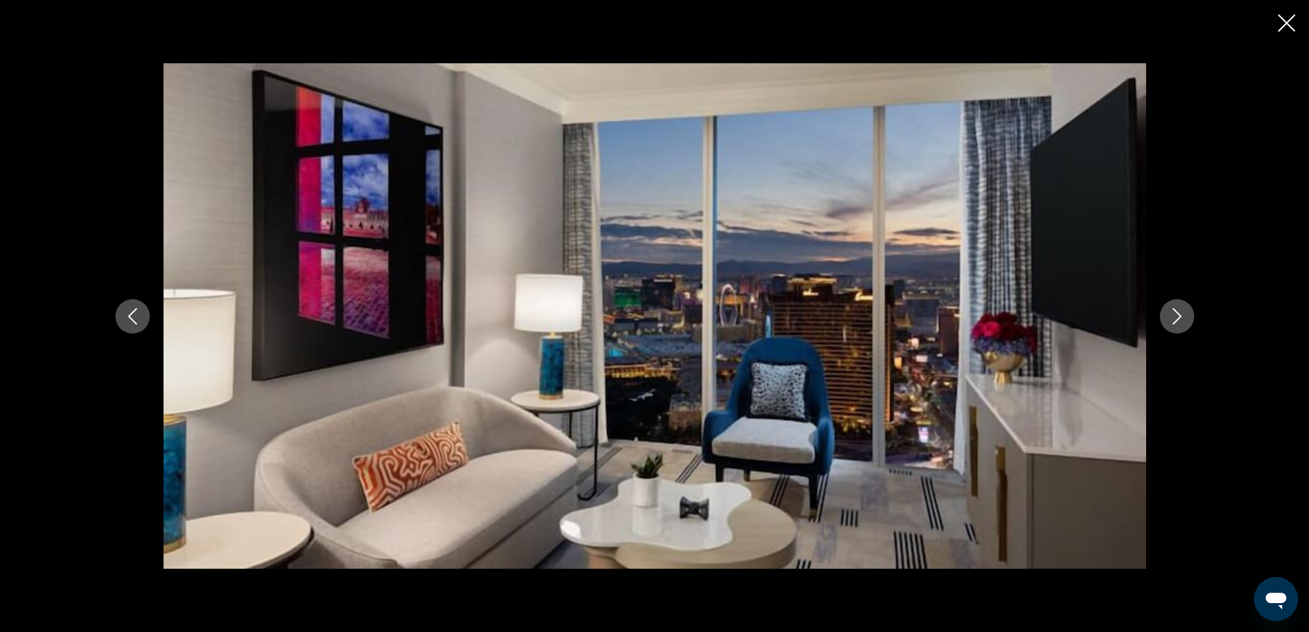
click at [1165, 312] on button "Next image" at bounding box center [1177, 316] width 34 height 34
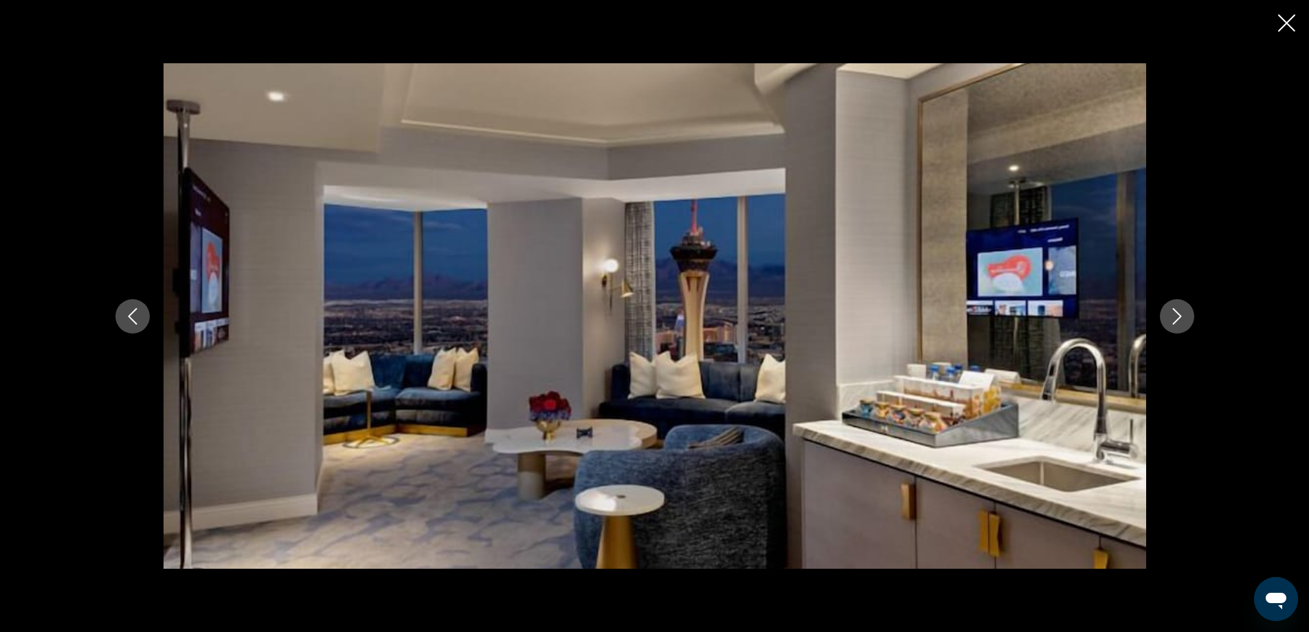
click at [1289, 36] on div "prev next" at bounding box center [654, 316] width 1309 height 632
click at [1282, 7] on div "prev next" at bounding box center [654, 316] width 1309 height 632
drag, startPoint x: 1282, startPoint y: 6, endPoint x: 1286, endPoint y: 19, distance: 13.5
click at [1282, 8] on div "prev next" at bounding box center [654, 316] width 1309 height 632
click at [1286, 24] on icon "Close slideshow" at bounding box center [1286, 22] width 17 height 17
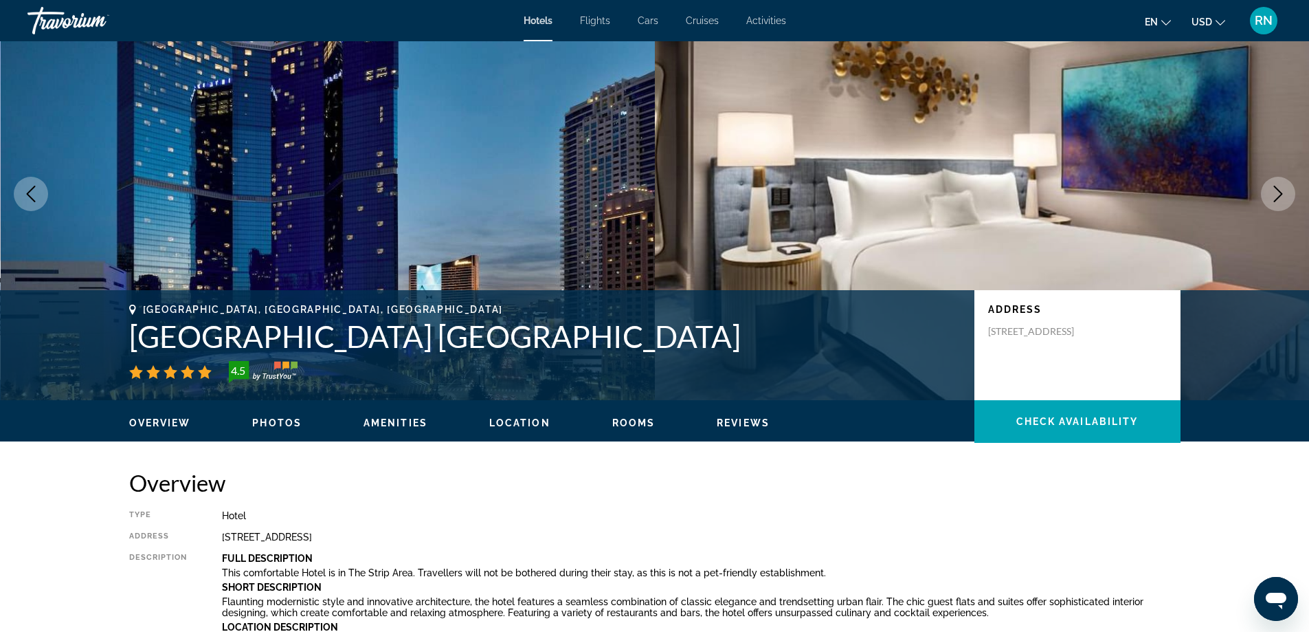
scroll to position [69, 0]
